Goal: Submit feedback/report problem: Submit feedback/report problem

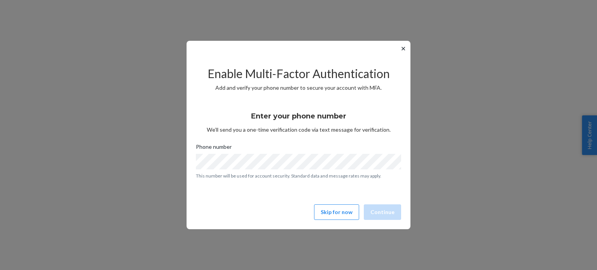
click at [402, 45] on button "✕" at bounding box center [403, 48] width 8 height 9
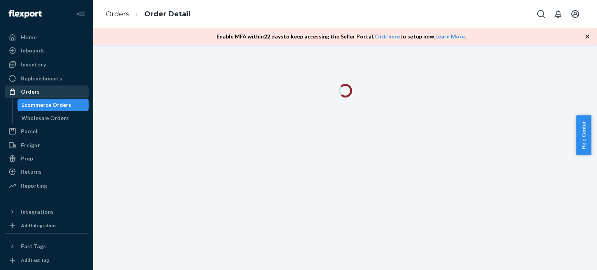
drag, startPoint x: 61, startPoint y: 92, endPoint x: 70, endPoint y: 91, distance: 9.4
click at [61, 92] on div "Orders" at bounding box center [46, 91] width 82 height 11
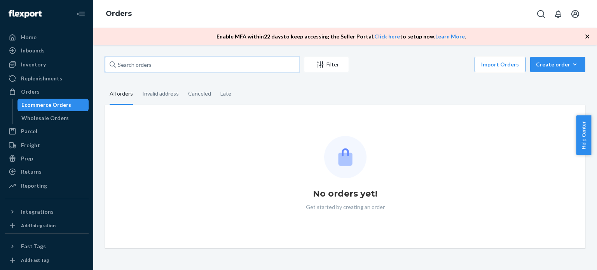
click at [204, 66] on input "text" at bounding box center [202, 65] width 194 height 16
paste input "[PERSON_NAME]"
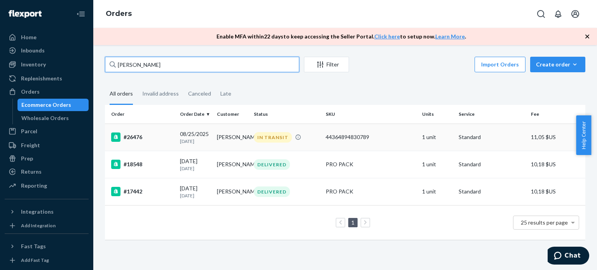
type input "[PERSON_NAME]"
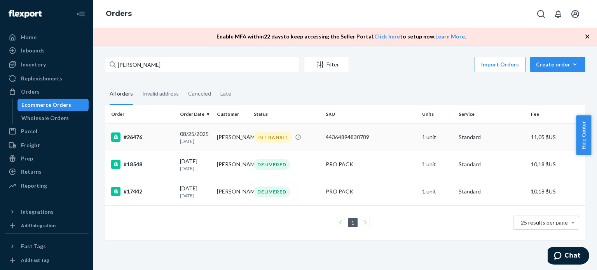
click at [315, 139] on div "IN TRANSIT" at bounding box center [286, 137] width 69 height 10
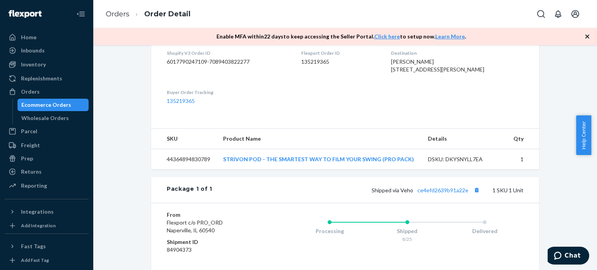
scroll to position [233, 0]
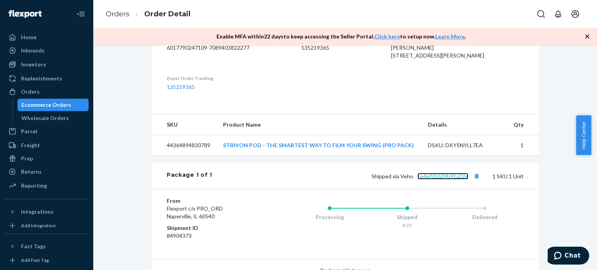
click at [436, 179] on link "ce4efd2639b91a22e" at bounding box center [442, 176] width 51 height 7
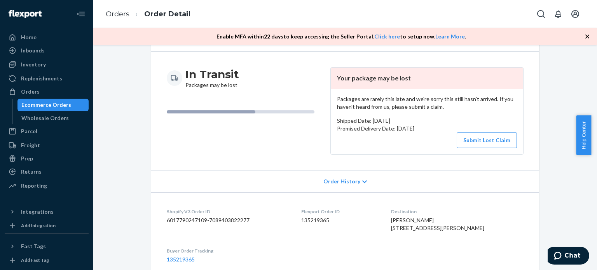
scroll to position [0, 0]
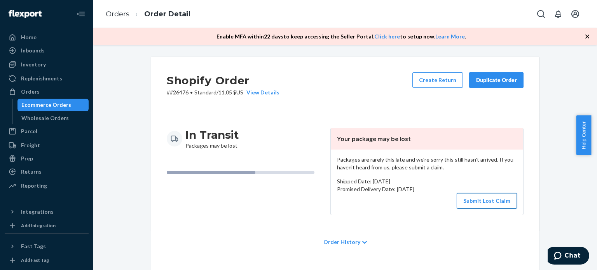
click at [482, 200] on button "Submit Lost Claim" at bounding box center [486, 201] width 60 height 16
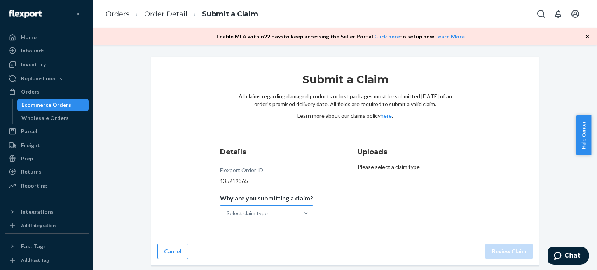
click at [287, 213] on div "Select claim type" at bounding box center [259, 214] width 78 height 16
click at [227, 213] on input "Why are you submitting a claim? Select claim type" at bounding box center [226, 213] width 1 height 8
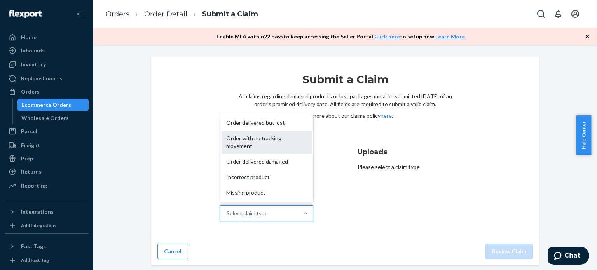
click at [275, 141] on div "Order with no tracking movement" at bounding box center [266, 142] width 90 height 23
click at [227, 209] on input "Why are you submitting a claim? option Order with no tracking movement focused,…" at bounding box center [226, 213] width 1 height 8
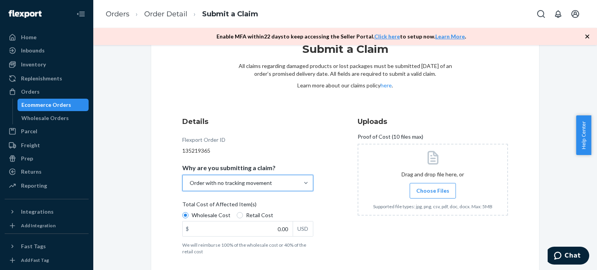
scroll to position [39, 0]
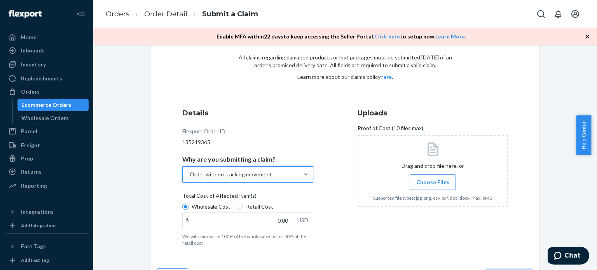
click at [432, 180] on span "Choose Files" at bounding box center [432, 182] width 33 height 8
click at [432, 180] on input "Choose Files" at bounding box center [432, 182] width 0 height 9
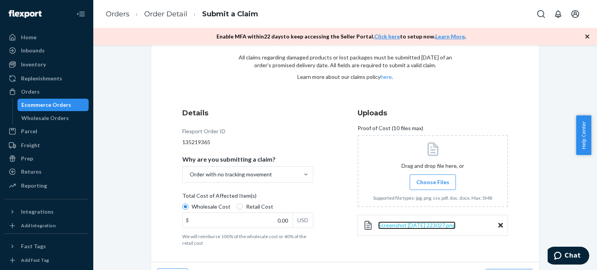
click at [404, 227] on span "Screenshot [DATE] 223027.png" at bounding box center [416, 225] width 77 height 7
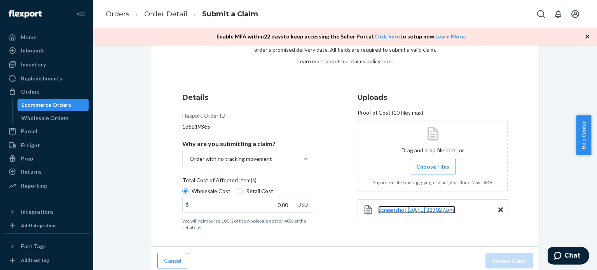
scroll to position [59, 0]
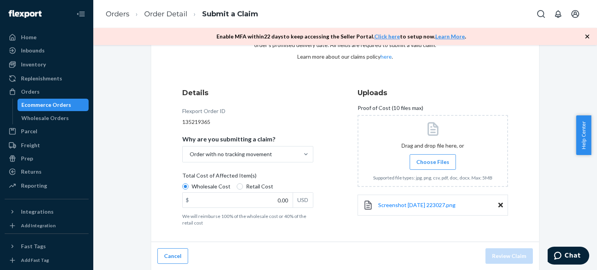
click at [237, 190] on label "Retail Cost" at bounding box center [255, 187] width 37 height 8
click at [237, 190] on input "Retail Cost" at bounding box center [240, 186] width 6 height 6
radio input "true"
radio input "false"
click at [242, 204] on input "0.00" at bounding box center [238, 200] width 110 height 15
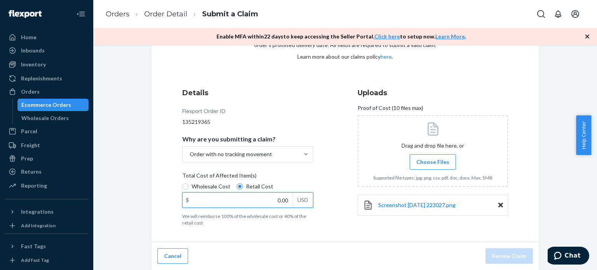
paste input "119"
type input "119.00"
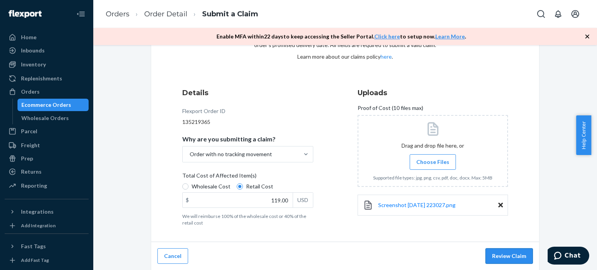
click at [510, 254] on button "Review Claim" at bounding box center [508, 256] width 47 height 16
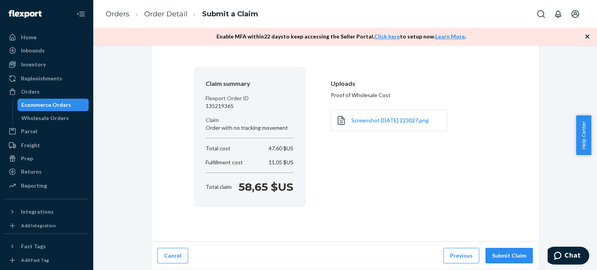
scroll to position [44, 0]
click at [514, 257] on button "Submit Claim" at bounding box center [508, 257] width 47 height 16
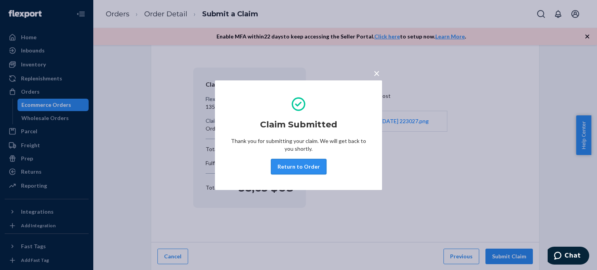
click at [312, 162] on button "Return to Order" at bounding box center [299, 167] width 56 height 16
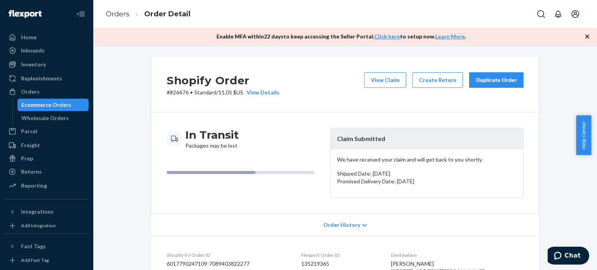
click at [510, 79] on div "Duplicate Order" at bounding box center [496, 80] width 41 height 8
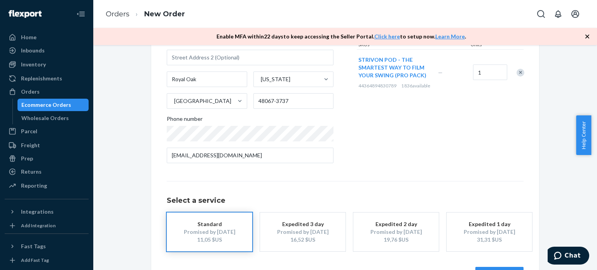
scroll to position [139, 0]
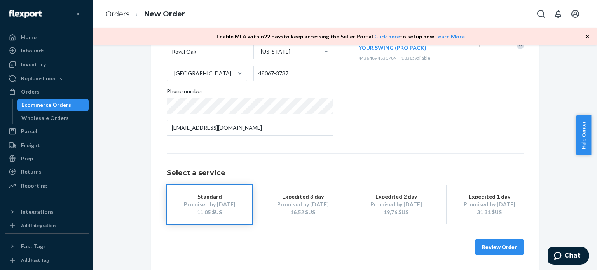
click at [495, 251] on button "Review Order" at bounding box center [499, 247] width 48 height 16
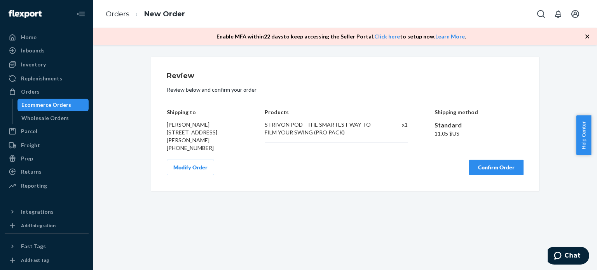
scroll to position [0, 0]
click at [485, 169] on button "Confirm Order" at bounding box center [496, 168] width 54 height 16
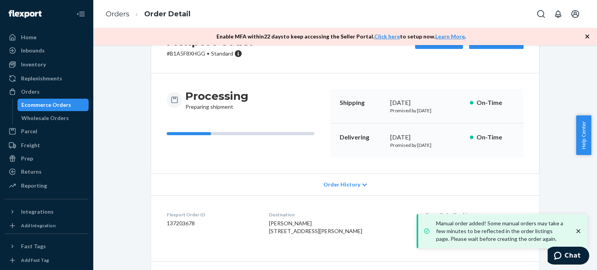
scroll to position [78, 0]
